Goal: Task Accomplishment & Management: Manage account settings

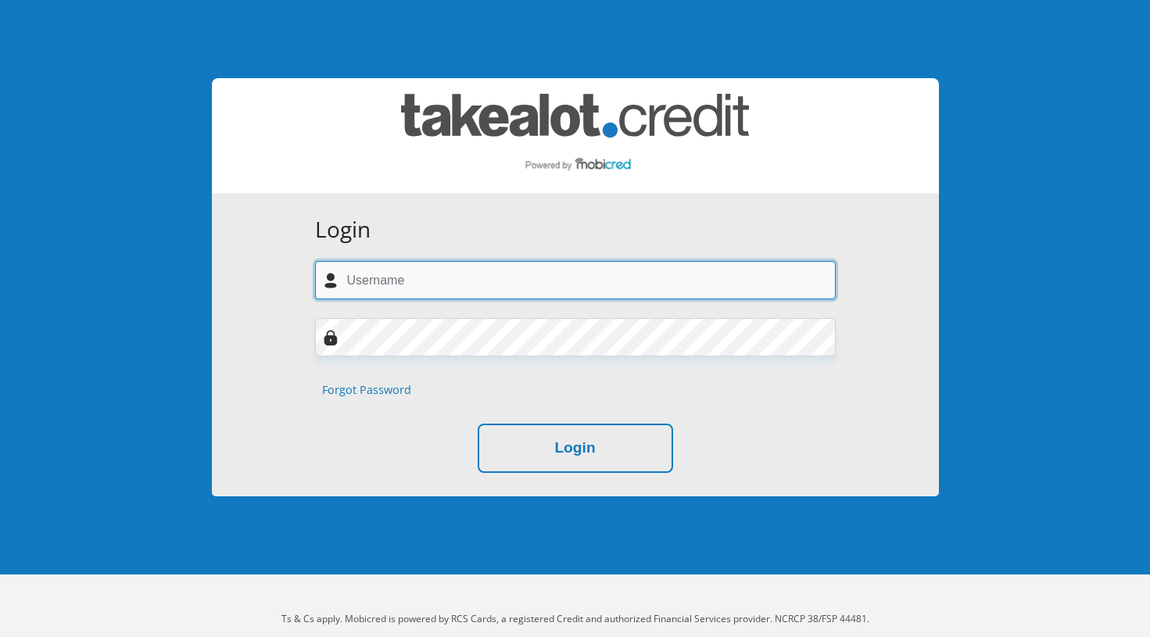
click at [402, 280] on input "text" at bounding box center [575, 280] width 521 height 38
type input "[EMAIL_ADDRESS][DOMAIN_NAME]"
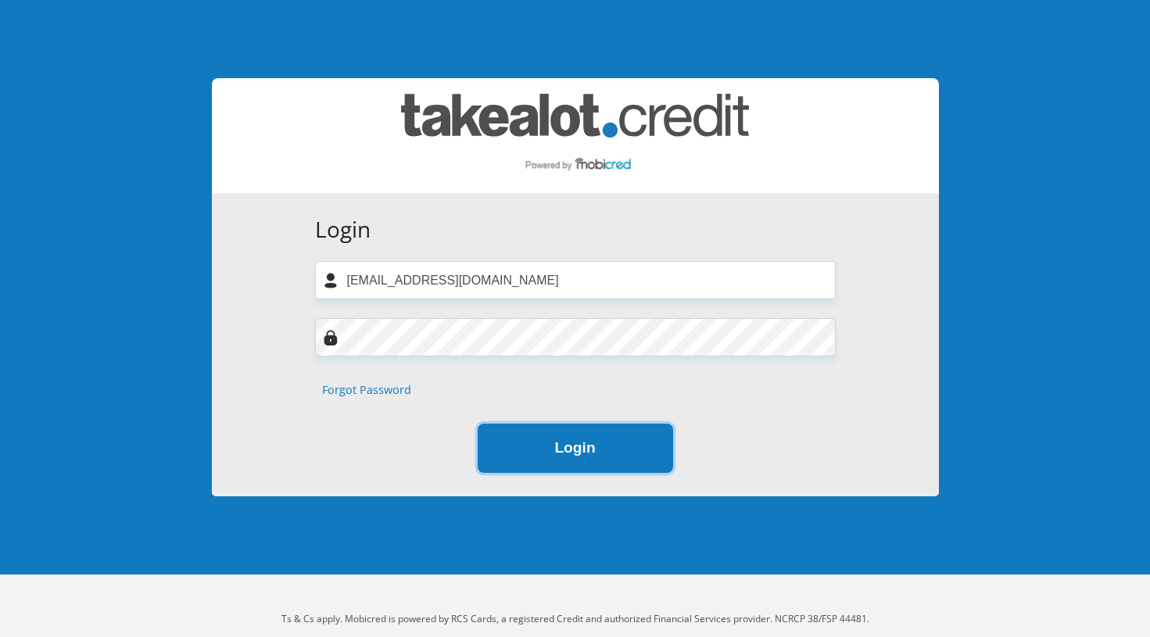
click at [550, 447] on button "Login" at bounding box center [576, 448] width 196 height 49
